Goal: Complete application form

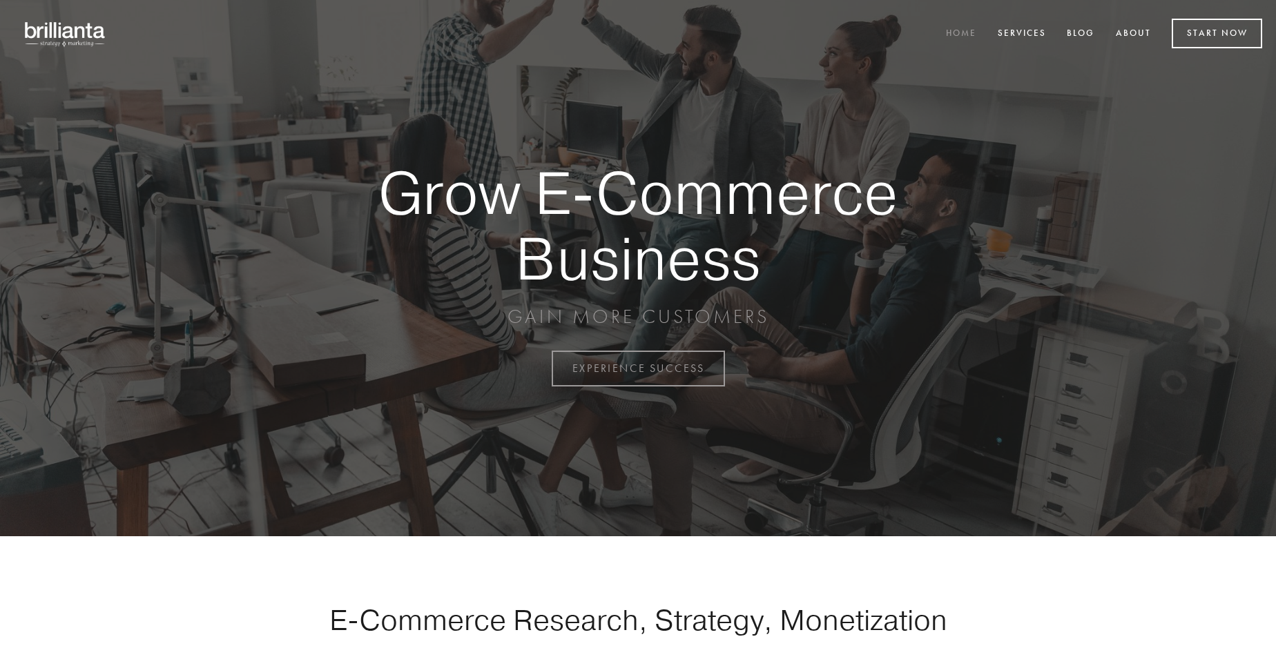
scroll to position [3618, 0]
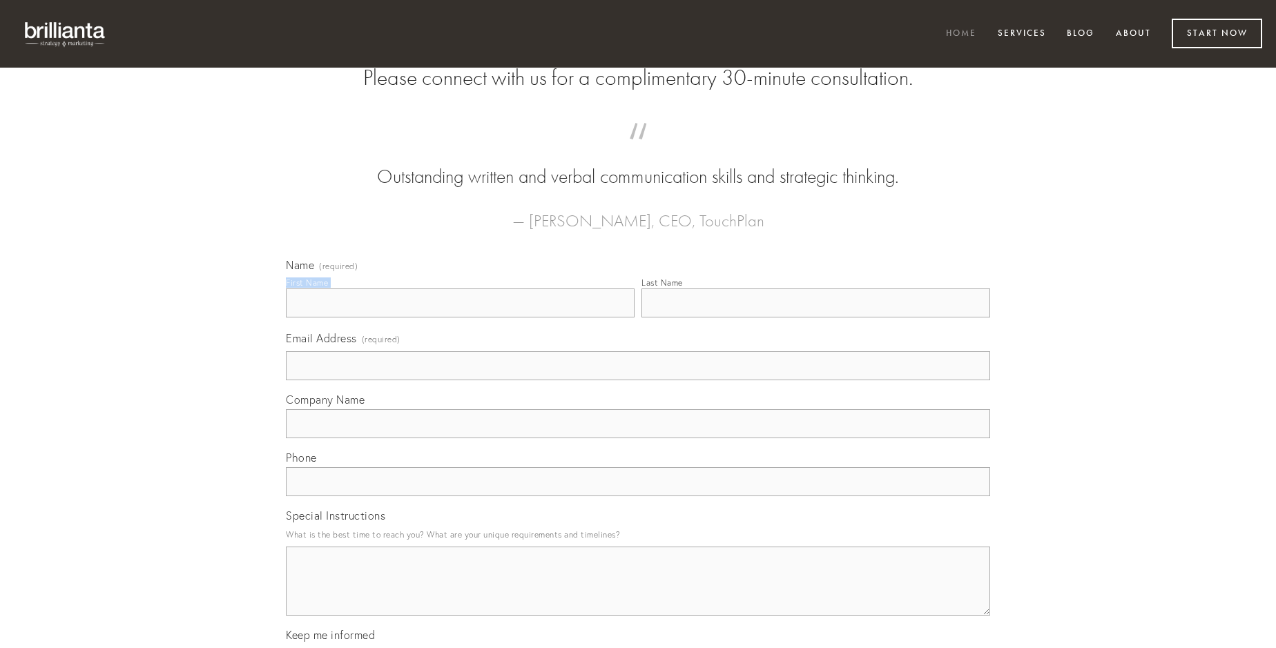
type input "[PERSON_NAME]"
click at [815, 318] on input "Last Name" at bounding box center [815, 303] width 349 height 29
type input "[PERSON_NAME]"
click at [638, 380] on input "Email Address (required)" at bounding box center [638, 365] width 704 height 29
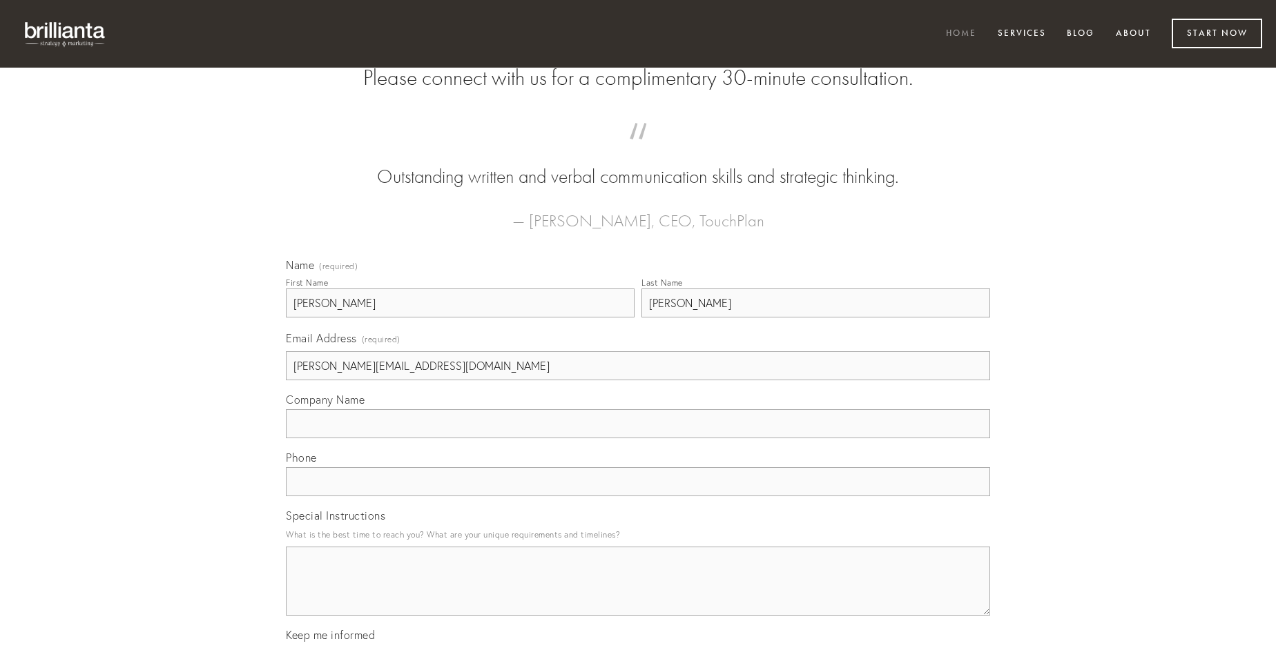
type input "[PERSON_NAME][EMAIL_ADDRESS][DOMAIN_NAME]"
click at [638, 438] on input "Company Name" at bounding box center [638, 423] width 704 height 29
type input "[MEDICAL_DATA]"
click at [638, 496] on input "text" at bounding box center [638, 481] width 704 height 29
click at [638, 594] on textarea "Special Instructions" at bounding box center [638, 581] width 704 height 69
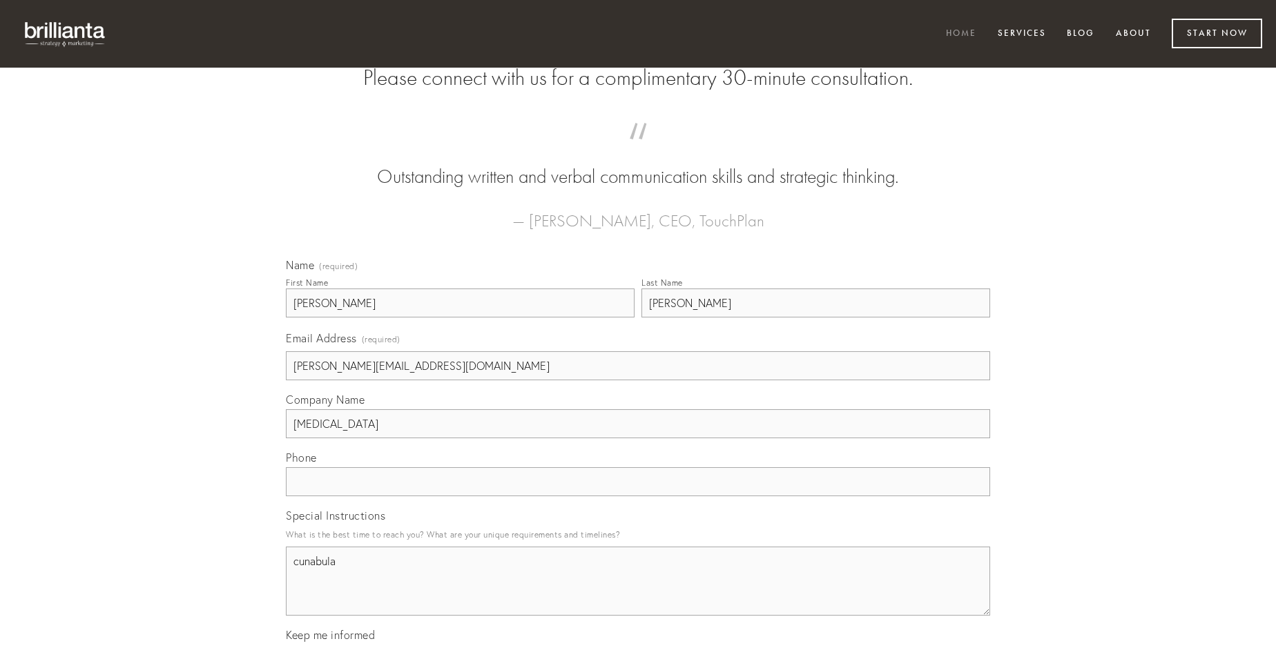
type textarea "cunabula"
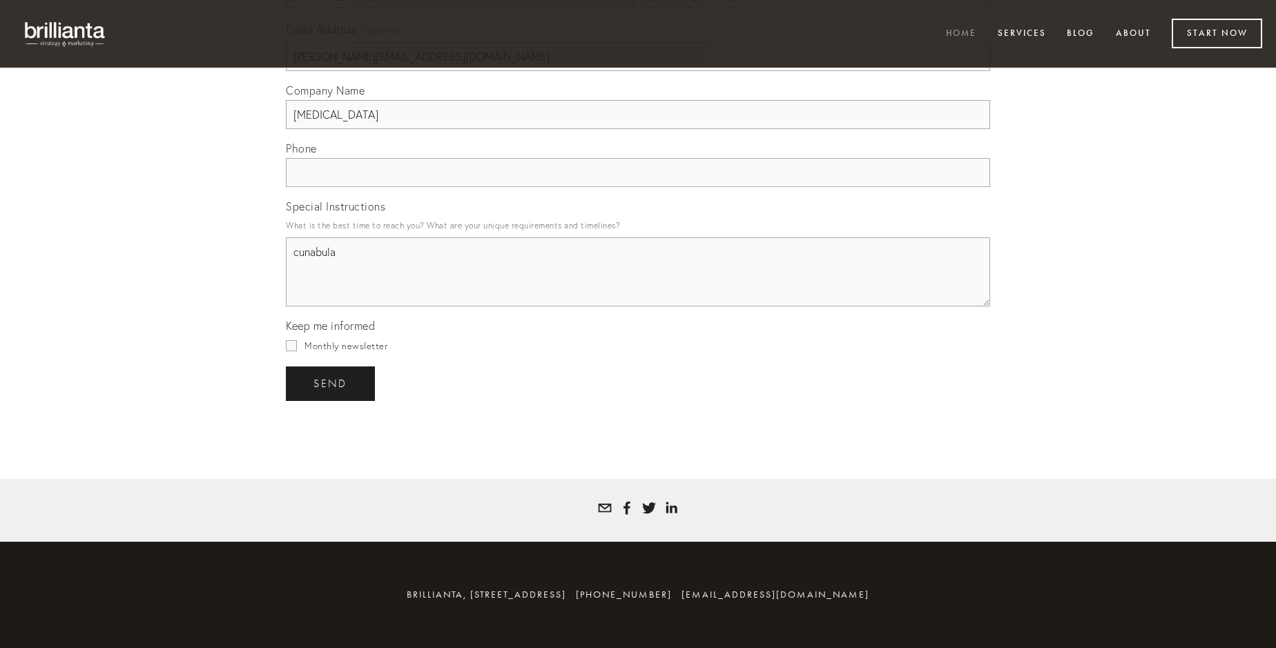
click at [331, 383] on span "send" at bounding box center [330, 384] width 34 height 12
